Goal: Find contact information: Find contact information

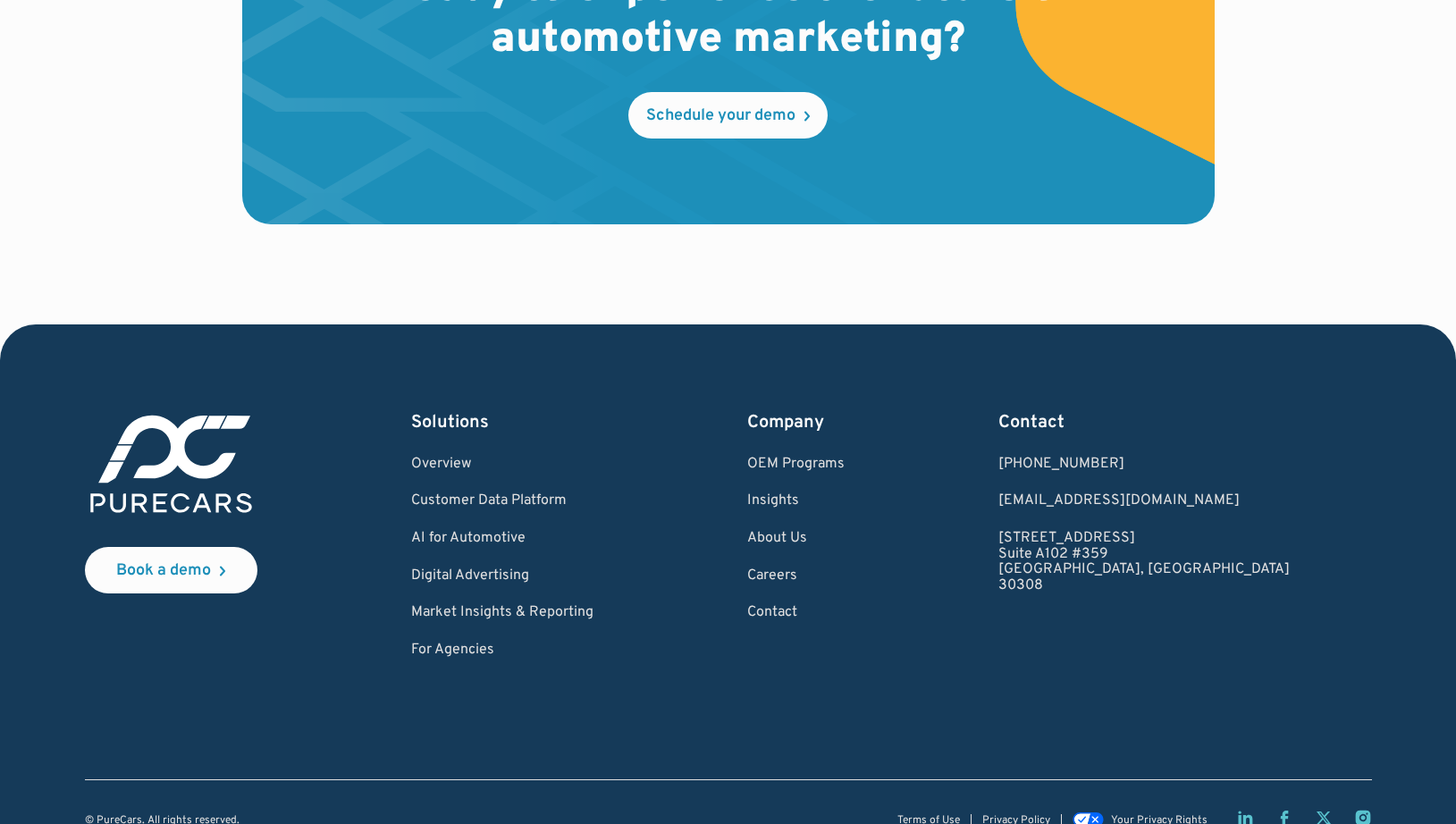
scroll to position [5290, 0]
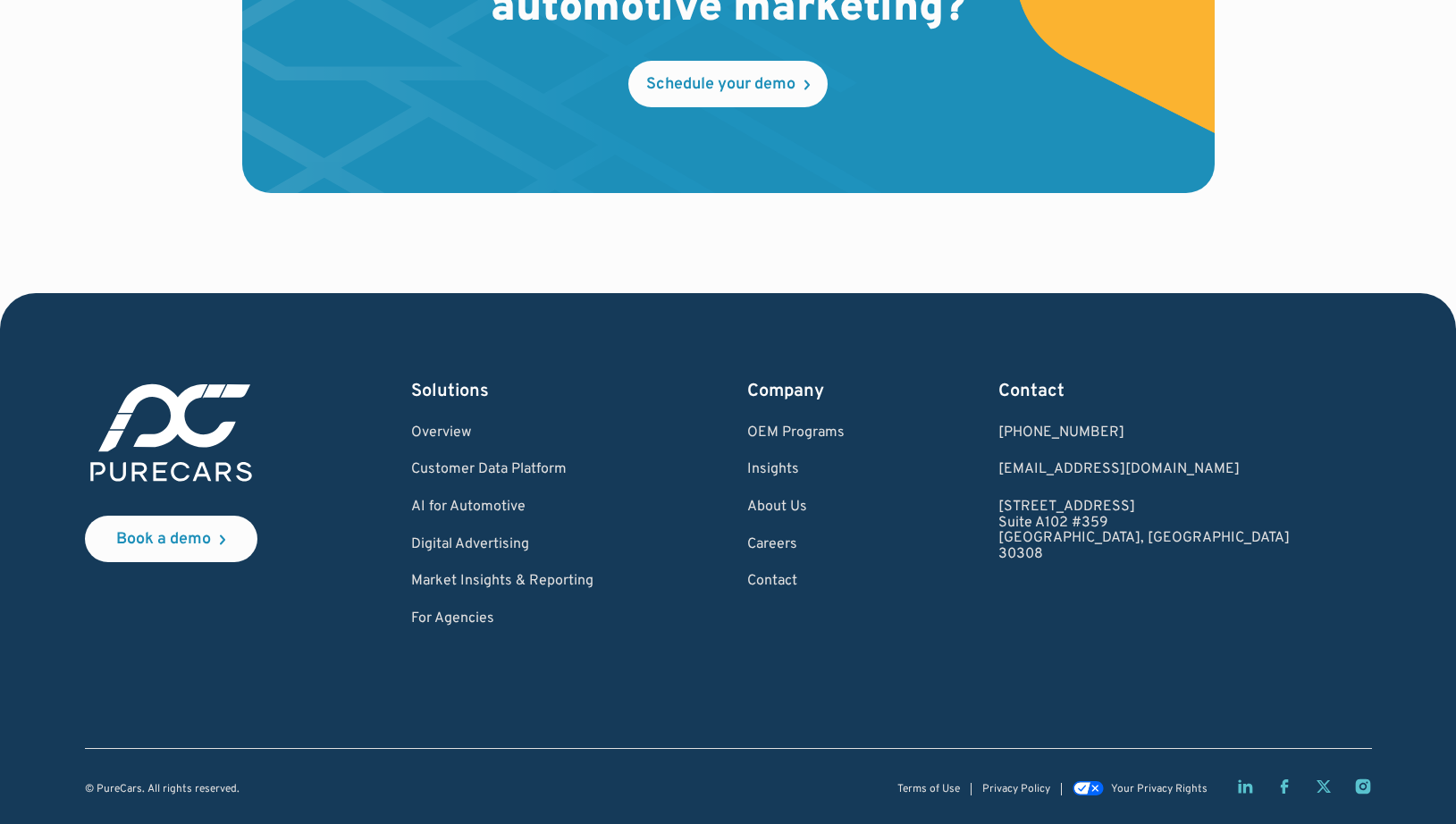
click at [143, 167] on div "Ready to experience the future of automotive marketing? Schedule your demo" at bounding box center [728, 70] width 1310 height 446
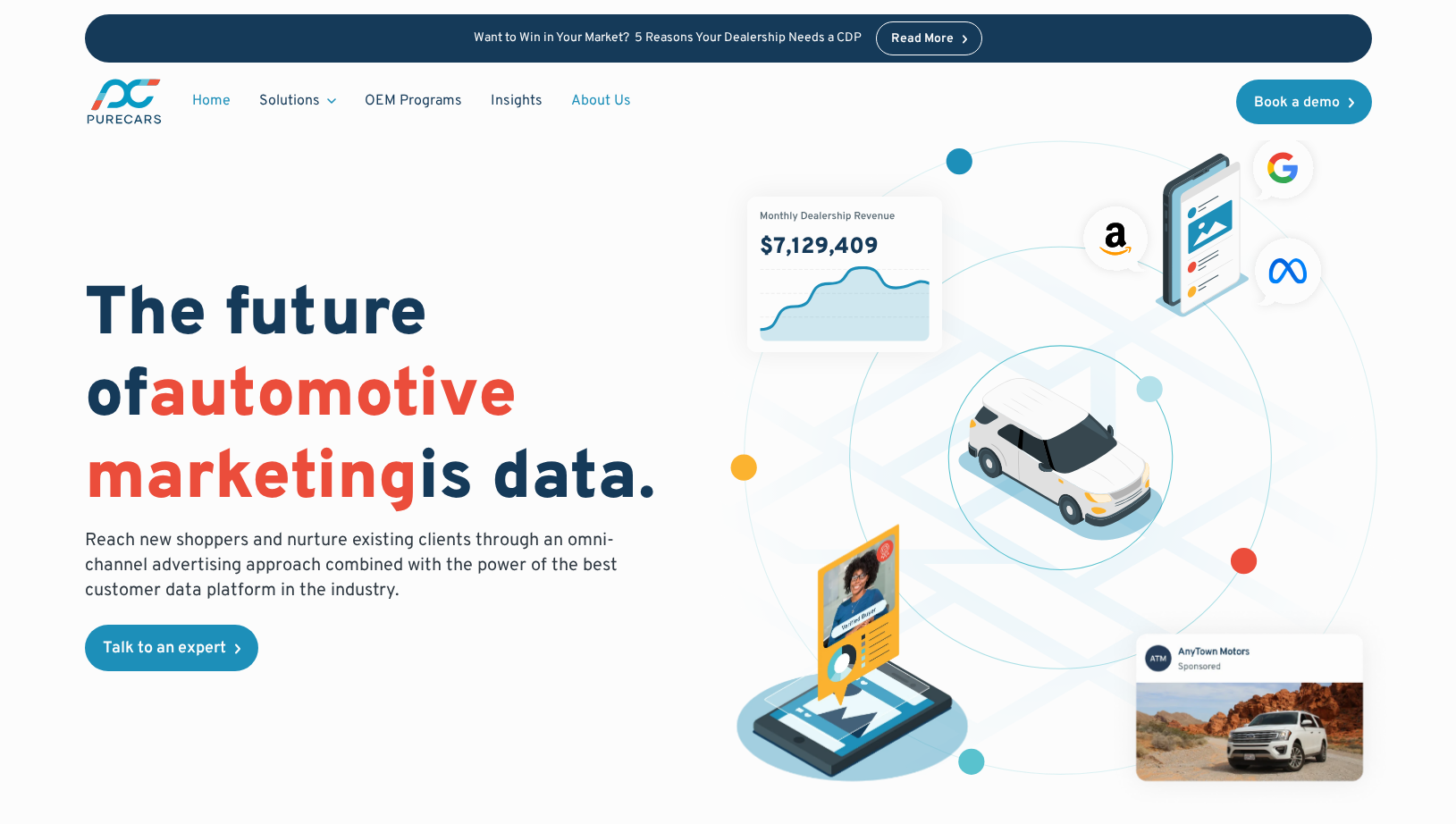
click at [578, 97] on link "About Us" at bounding box center [600, 101] width 88 height 34
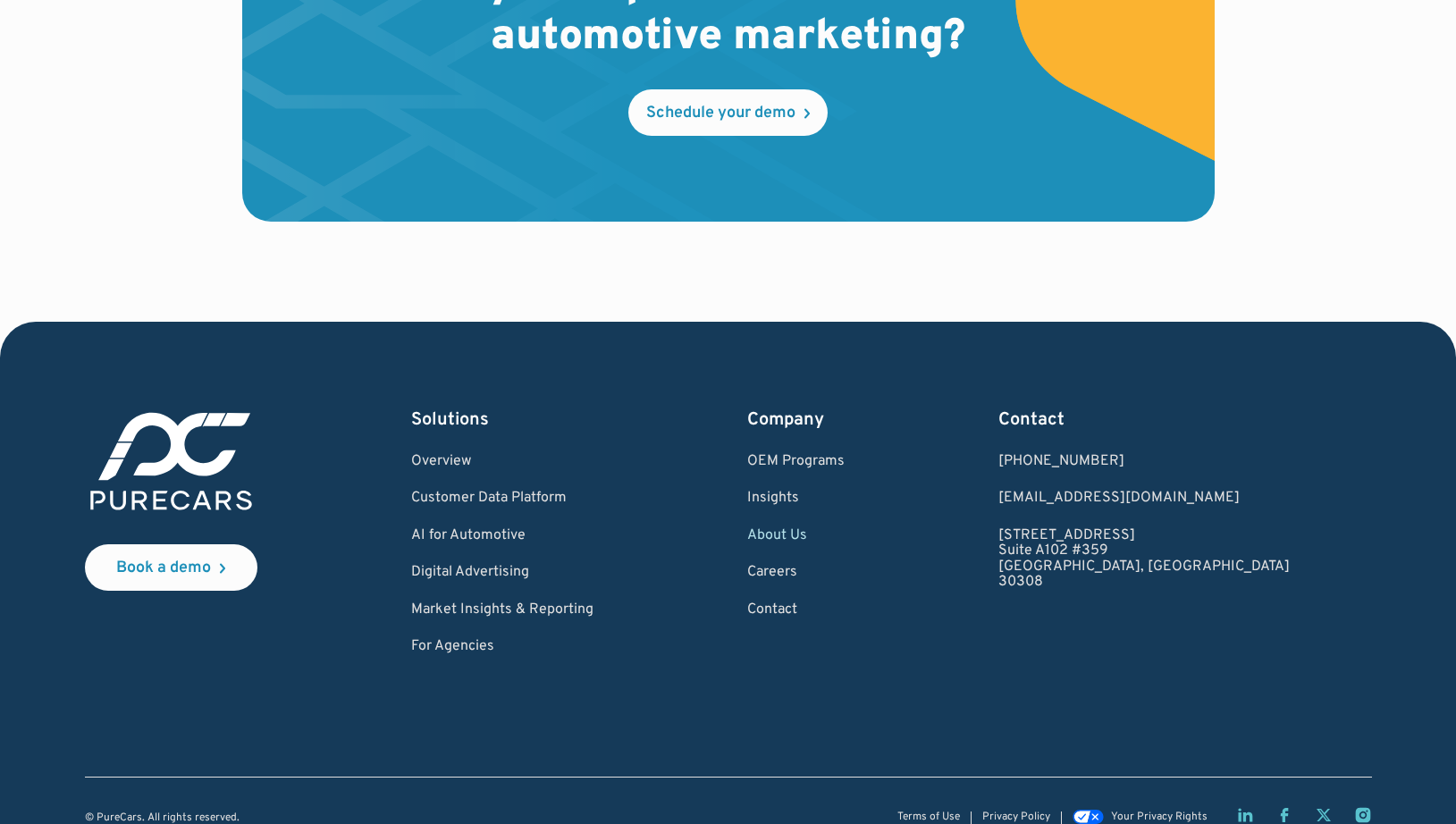
scroll to position [5269, 0]
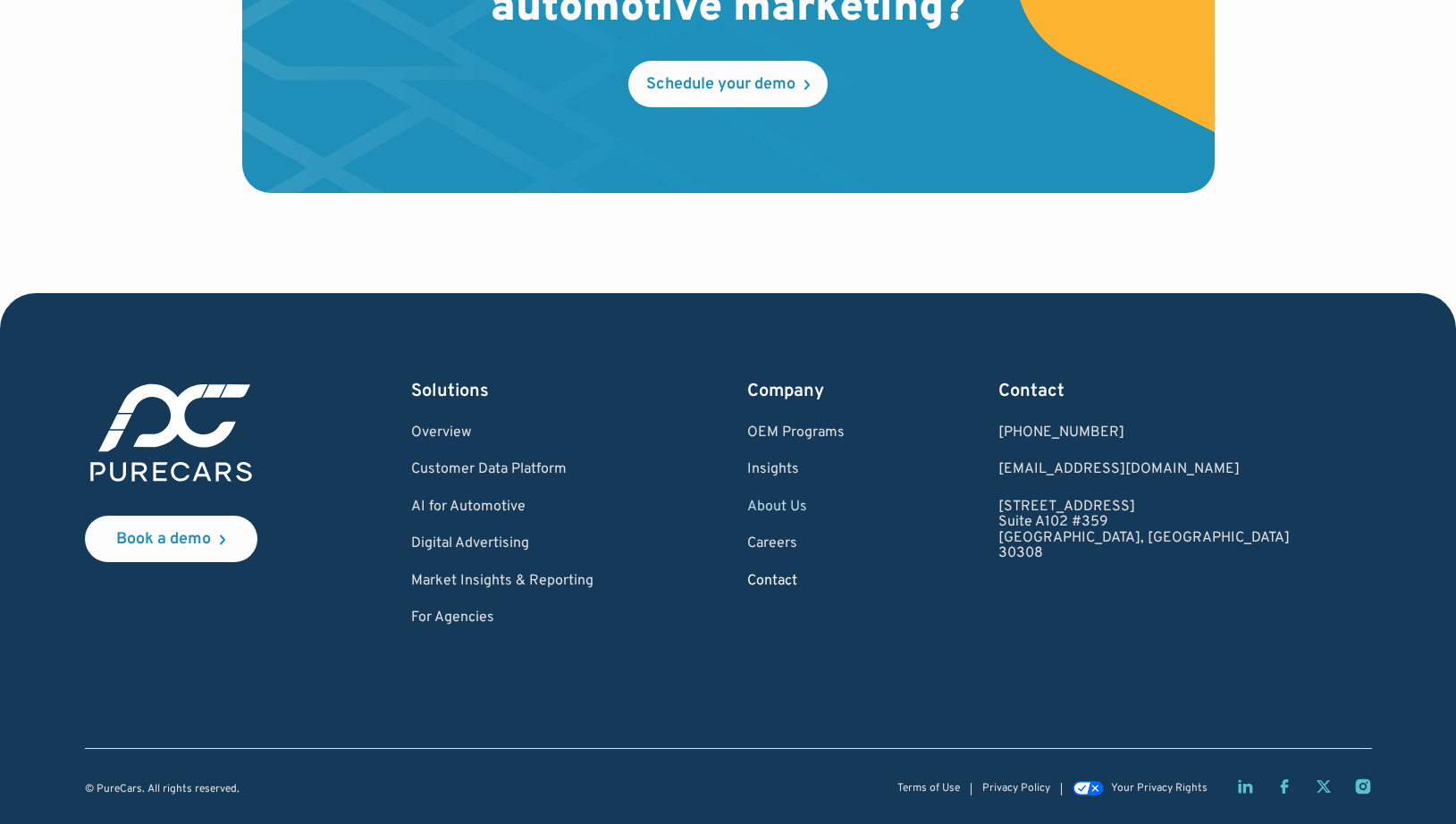
click at [844, 586] on link "Contact" at bounding box center [795, 581] width 97 height 16
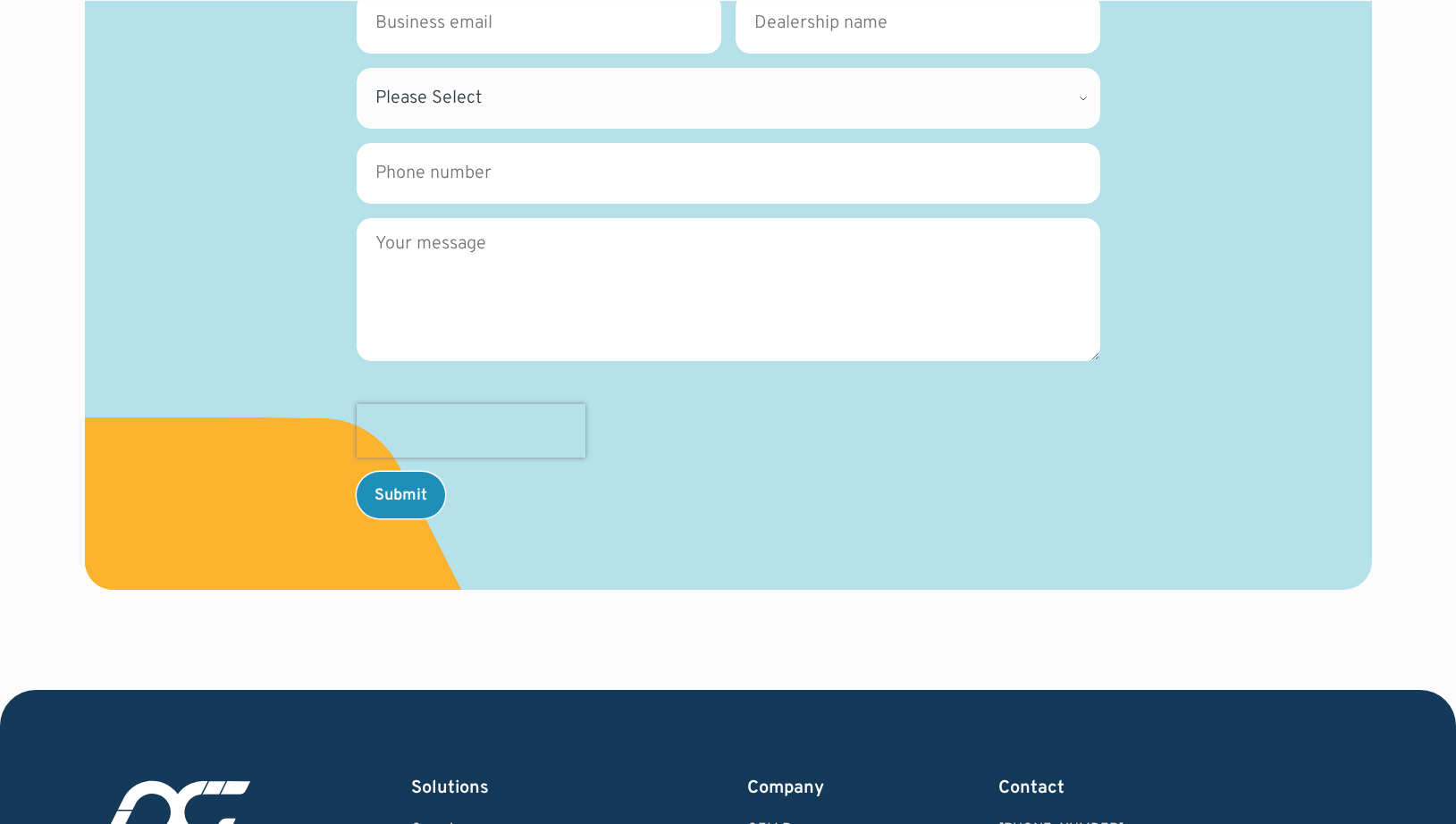
scroll to position [1004, 0]
